Goal: Information Seeking & Learning: Learn about a topic

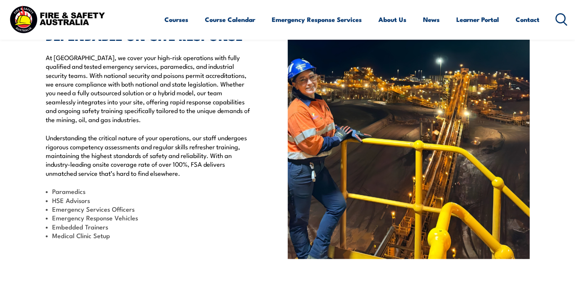
scroll to position [227, 0]
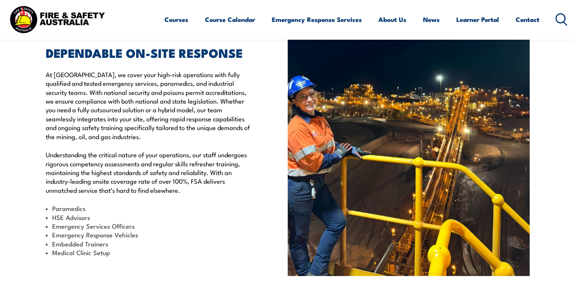
click at [563, 15] on circle at bounding box center [560, 18] width 9 height 9
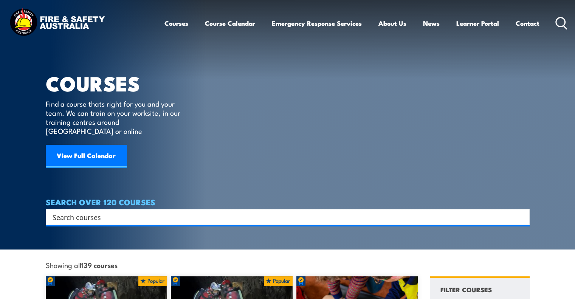
click at [68, 211] on input "Search input" at bounding box center [283, 216] width 461 height 11
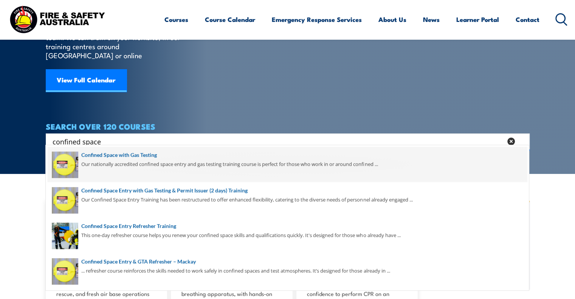
type input "confined space"
click at [133, 154] on span at bounding box center [288, 165] width 480 height 36
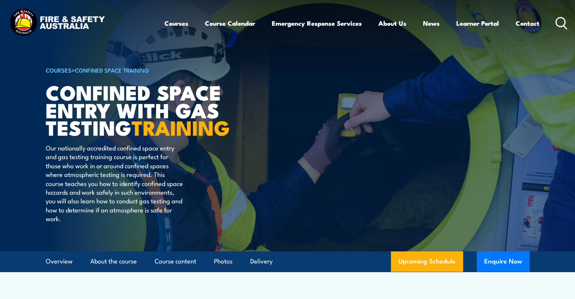
click at [556, 22] on circle at bounding box center [560, 21] width 9 height 9
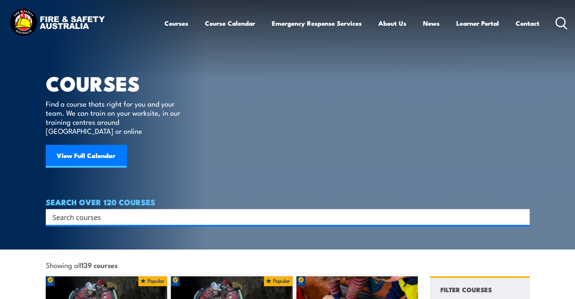
click at [87, 211] on input "Search input" at bounding box center [283, 216] width 461 height 11
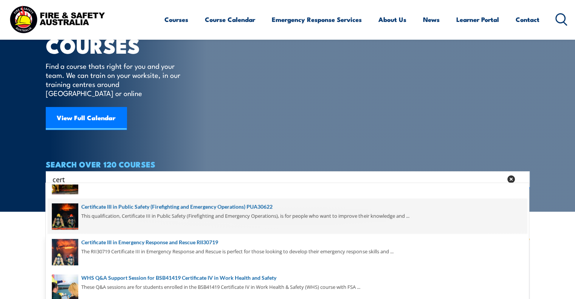
scroll to position [38, 0]
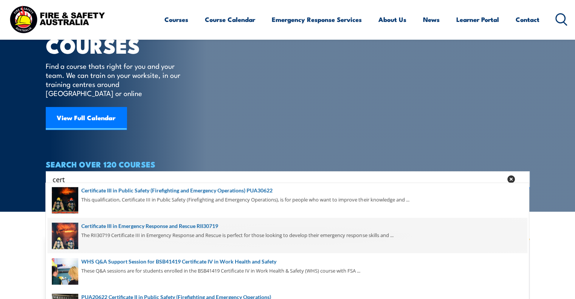
type input "cert"
click at [124, 228] on span at bounding box center [288, 236] width 480 height 36
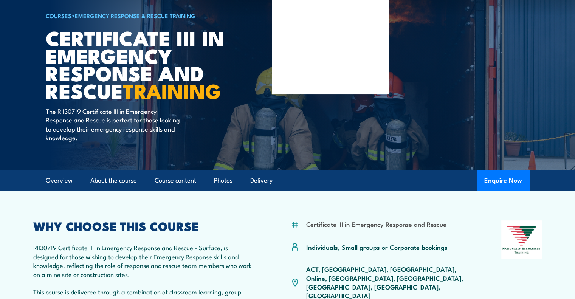
scroll to position [38, 0]
